Goal: Navigation & Orientation: Find specific page/section

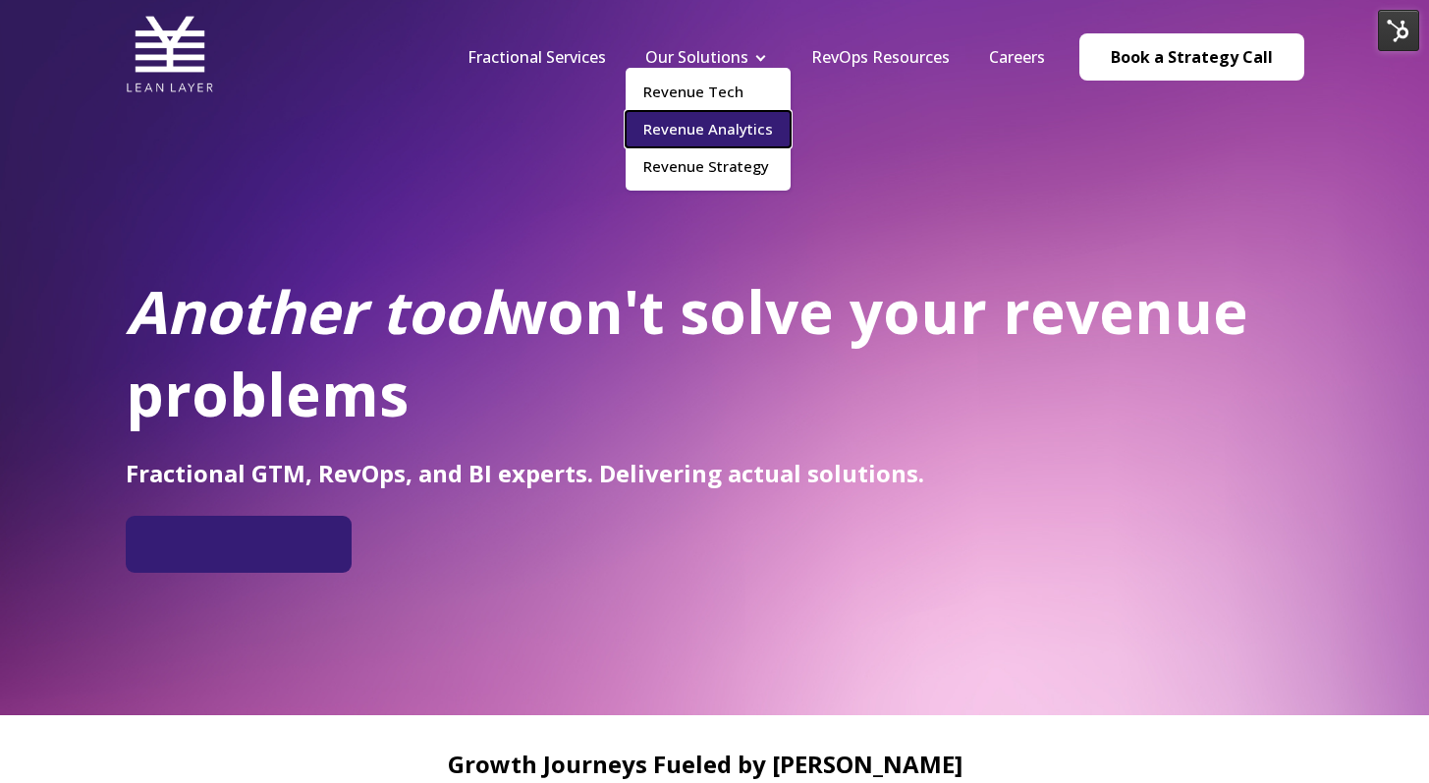
click at [712, 115] on link "Revenue Analytics" at bounding box center [708, 129] width 165 height 36
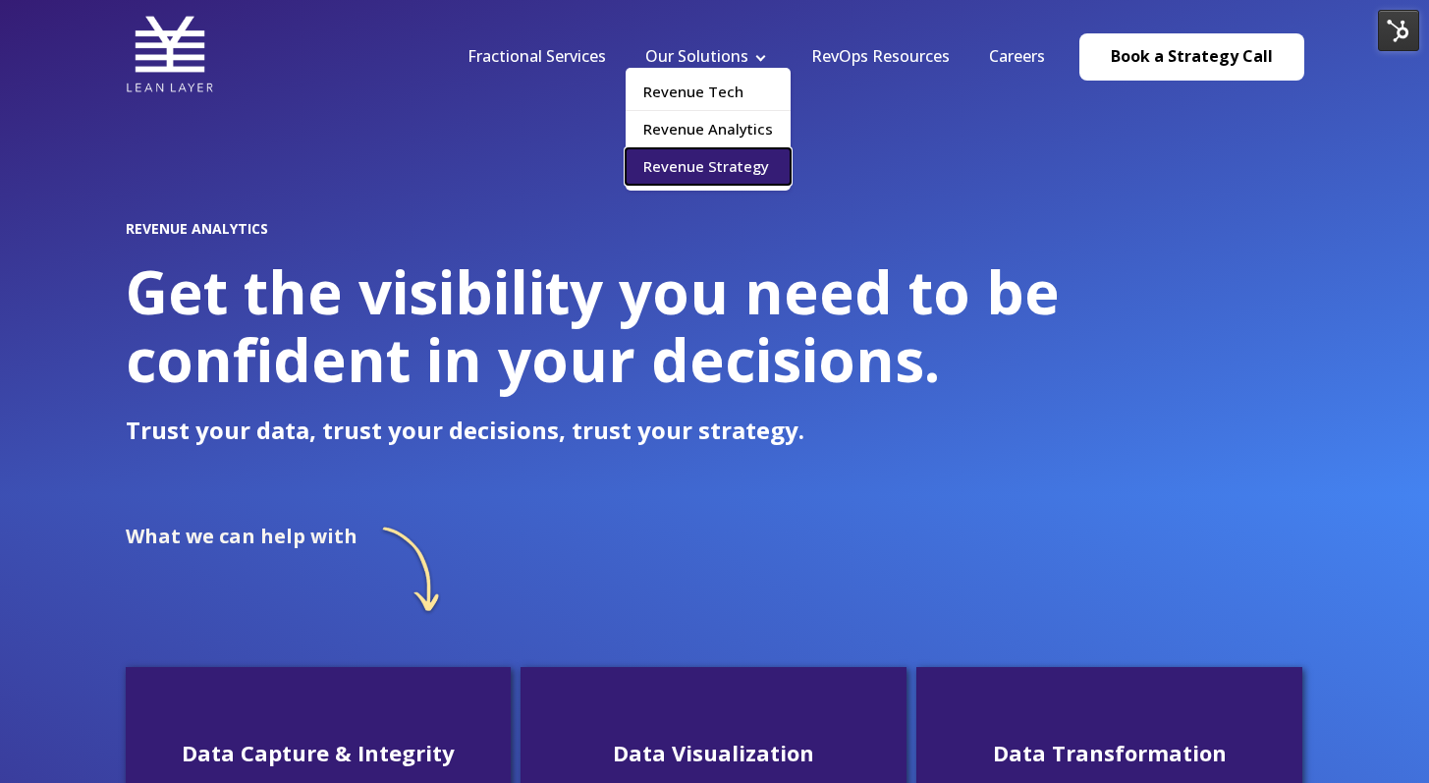
click at [731, 173] on link "Revenue Strategy" at bounding box center [708, 166] width 165 height 36
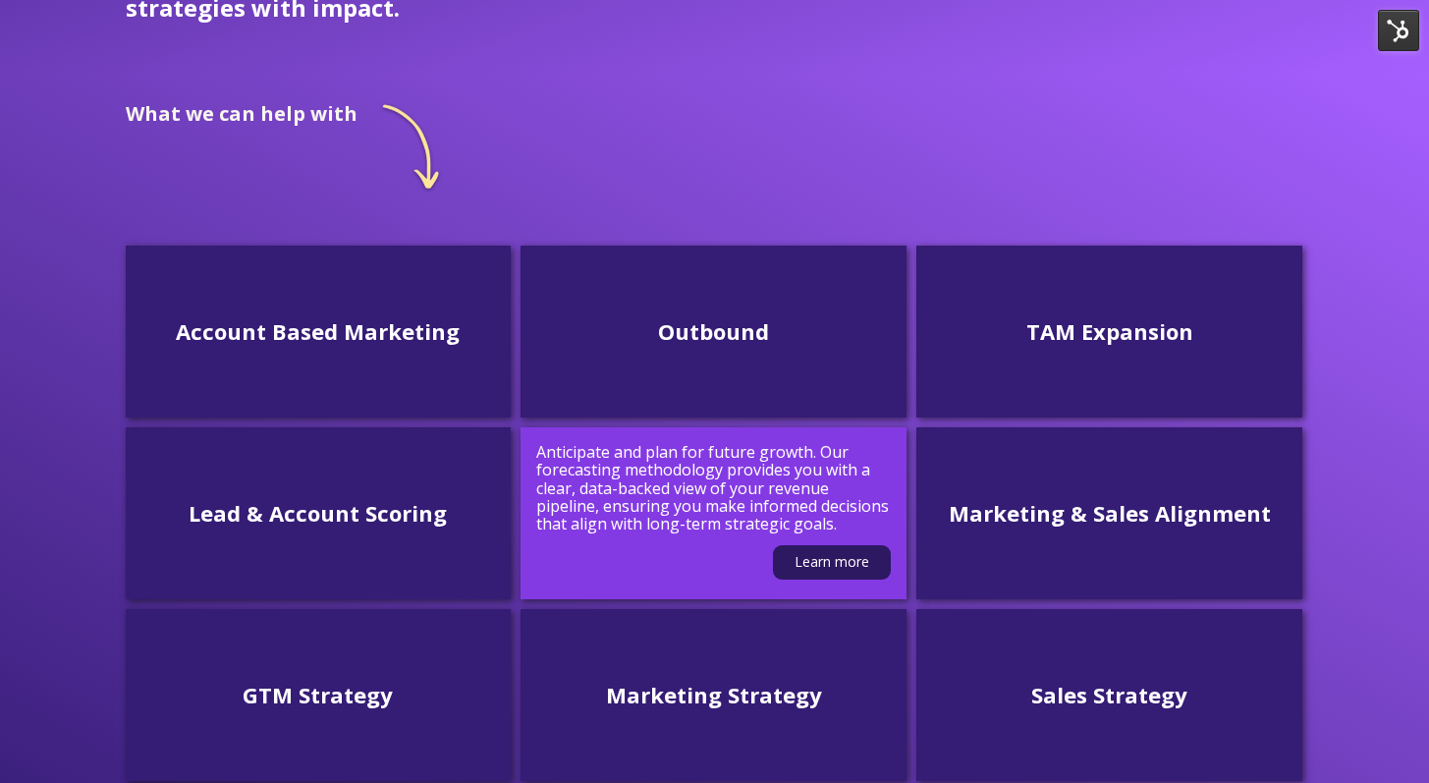
scroll to position [586, 0]
